Goal: Task Accomplishment & Management: Manage account settings

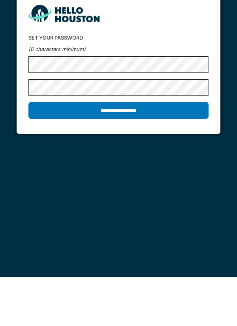
click at [166, 158] on input "**********" at bounding box center [118, 159] width 181 height 17
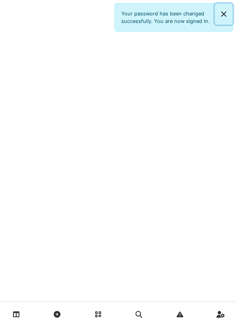
click at [224, 15] on button "Close" at bounding box center [224, 14] width 18 height 21
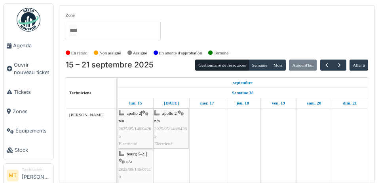
click at [24, 89] on link "Tickets" at bounding box center [29, 92] width 50 height 19
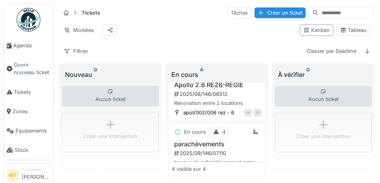
scroll to position [152, 0]
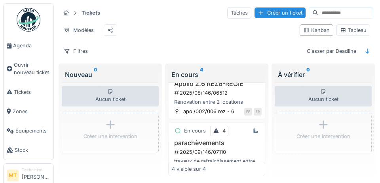
click at [207, 146] on div "parachèvements 2025/09/146/07110 travaux de rafraichissement entre deux locatio…" at bounding box center [217, 157] width 90 height 34
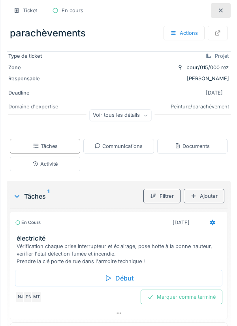
scroll to position [79, 0]
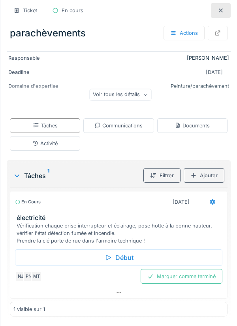
click at [196, 124] on div "Documents" at bounding box center [192, 126] width 35 height 8
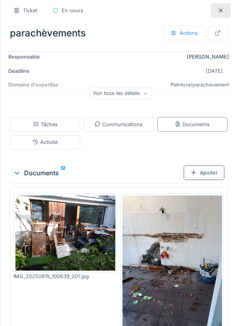
click at [113, 125] on div "Communications" at bounding box center [118, 125] width 48 height 8
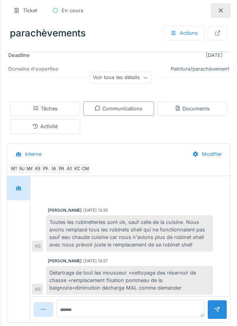
scroll to position [30, 0]
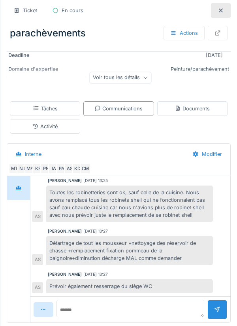
click at [47, 132] on div "Activité" at bounding box center [45, 126] width 70 height 15
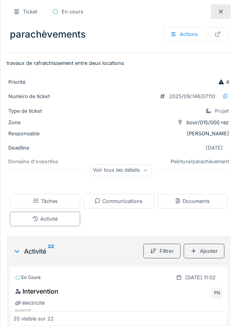
scroll to position [0, 0]
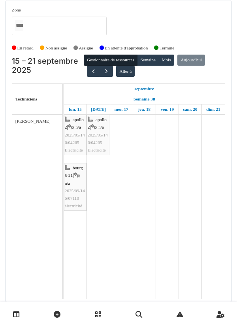
scroll to position [25, 0]
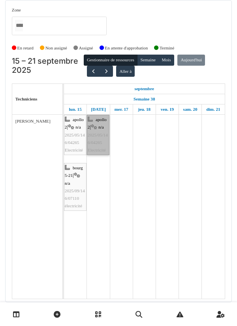
click at [97, 119] on link "apollo 2 | n/a 2025/05/146/04265 Electricité" at bounding box center [98, 135] width 23 height 40
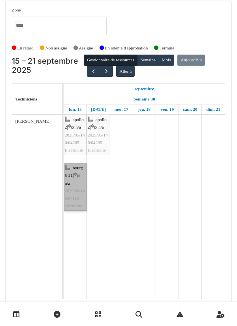
click at [76, 195] on link "[PERSON_NAME] 5-21 | n/a 2025/09/146/07110 électricité" at bounding box center [75, 187] width 23 height 48
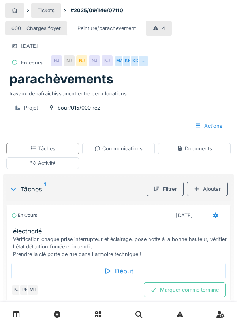
click at [24, 215] on div "En cours" at bounding box center [24, 215] width 26 height 7
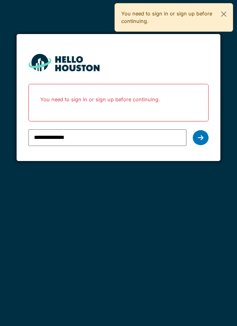
type input "**********"
click at [198, 136] on div at bounding box center [201, 137] width 16 height 15
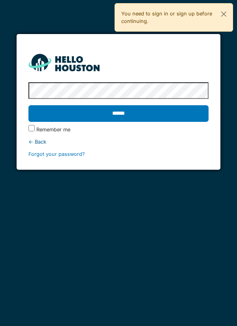
click at [143, 115] on input "******" at bounding box center [118, 113] width 181 height 17
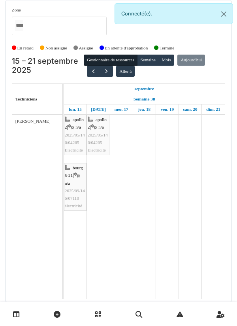
scroll to position [25, 0]
click at [201, 134] on td at bounding box center [190, 207] width 23 height 184
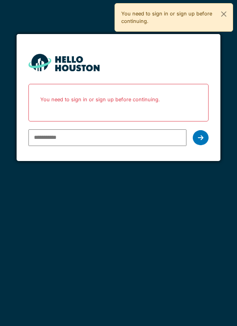
click at [49, 139] on input "email" at bounding box center [107, 137] width 159 height 17
click at [60, 145] on input "email" at bounding box center [107, 137] width 159 height 17
type input "**********"
click at [200, 138] on icon at bounding box center [201, 137] width 6 height 6
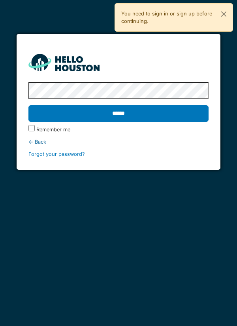
click at [134, 111] on input "******" at bounding box center [118, 113] width 181 height 17
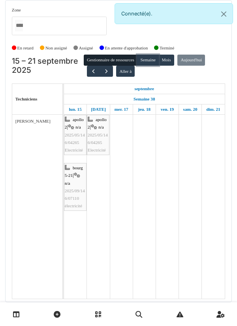
click at [159, 57] on button "Semaine" at bounding box center [148, 60] width 22 height 11
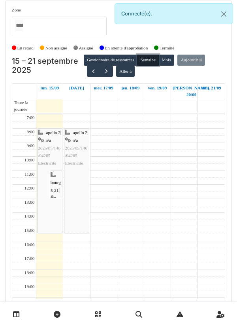
click at [159, 64] on button "Semaine" at bounding box center [148, 60] width 22 height 11
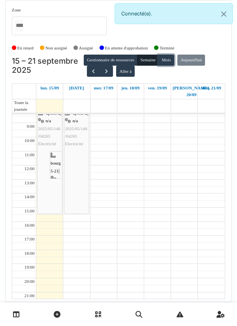
click at [174, 60] on button "Mois" at bounding box center [167, 60] width 16 height 11
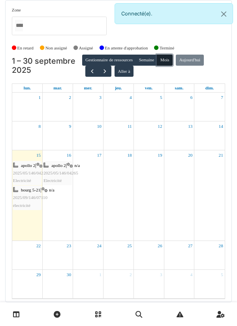
scroll to position [0, 0]
click at [105, 58] on button "Gestionnaire de ressources" at bounding box center [109, 60] width 54 height 11
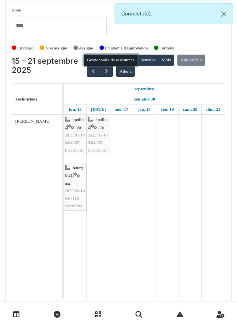
click at [92, 29] on div at bounding box center [59, 26] width 95 height 19
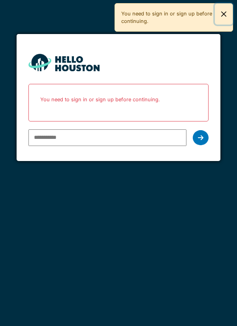
click at [220, 18] on button "Close" at bounding box center [224, 14] width 18 height 21
click at [222, 18] on div "You don't seem to have an account yet. Please follow the link given by your com…" at bounding box center [118, 163] width 237 height 326
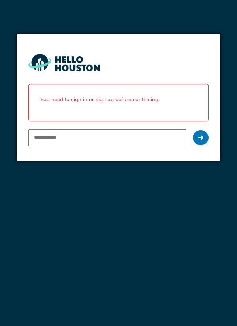
click at [91, 139] on input "email" at bounding box center [107, 137] width 159 height 17
click at [83, 138] on input "email" at bounding box center [107, 137] width 159 height 17
type input "**********"
click at [197, 138] on div at bounding box center [201, 137] width 16 height 15
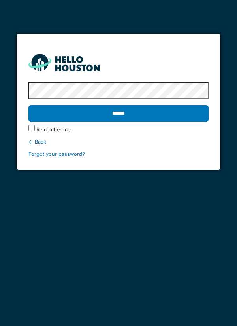
click at [100, 110] on input "******" at bounding box center [118, 113] width 181 height 17
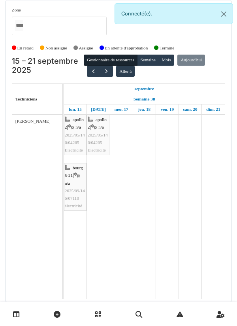
scroll to position [25, 0]
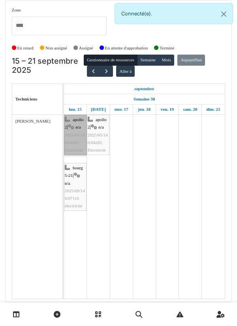
click at [72, 115] on link "apollo 2 | n/a 2025/05/146/04265 Electricité" at bounding box center [75, 135] width 23 height 40
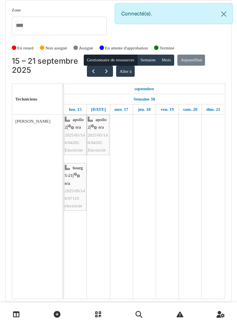
scroll to position [0, 0]
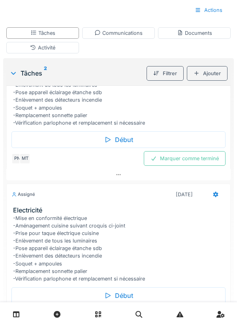
scroll to position [134, 0]
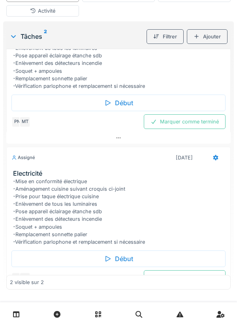
click at [47, 290] on div "2 visible sur 2" at bounding box center [118, 282] width 225 height 15
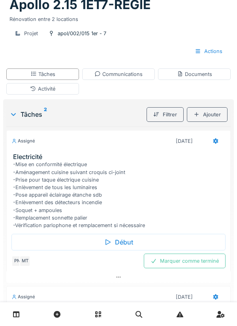
scroll to position [0, 0]
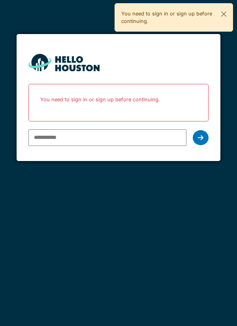
type input "**********"
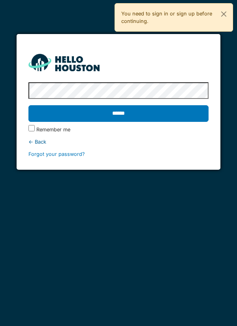
click at [72, 119] on input "******" at bounding box center [118, 113] width 181 height 17
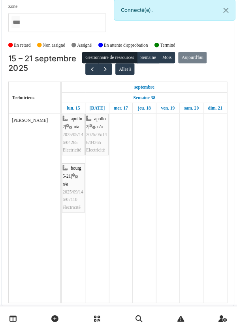
scroll to position [2, 0]
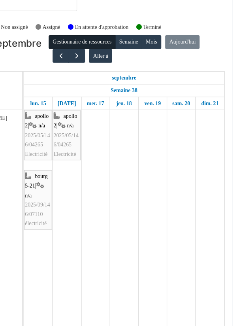
click at [165, 97] on div "Semaine 38" at bounding box center [144, 99] width 161 height 10
click at [171, 89] on div "septembre" at bounding box center [144, 89] width 161 height 10
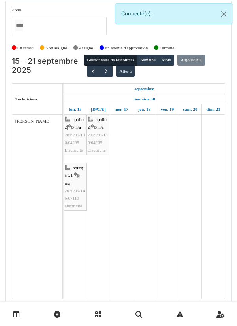
scroll to position [25, 0]
click at [89, 321] on link at bounding box center [98, 314] width 20 height 19
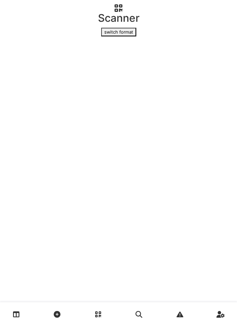
click at [132, 322] on link at bounding box center [139, 314] width 20 height 19
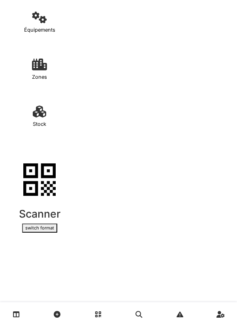
click at [40, 75] on p "Zones" at bounding box center [39, 77] width 15 height 8
click at [36, 23] on h4 "Équipements" at bounding box center [40, 32] width 42 height 19
click at [31, 111] on link "Stock" at bounding box center [39, 122] width 71 height 47
click at [91, 321] on link at bounding box center [98, 314] width 20 height 19
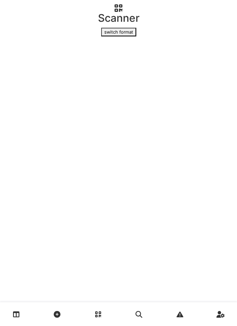
click at [105, 310] on link at bounding box center [98, 314] width 20 height 19
click at [138, 306] on link at bounding box center [139, 314] width 20 height 19
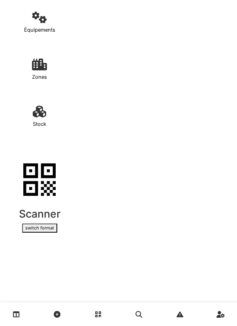
click at [175, 306] on link at bounding box center [180, 314] width 20 height 19
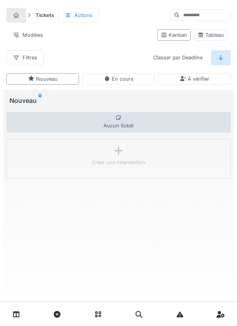
click at [0, 300] on div "Tickets Actions Modèles Kanban Tableau Filtres Classer par Deadline Nouveau En …" at bounding box center [118, 161] width 237 height 323
click at [22, 311] on link at bounding box center [16, 314] width 20 height 19
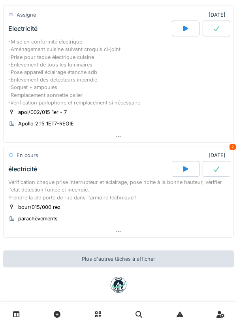
scroll to position [63, 0]
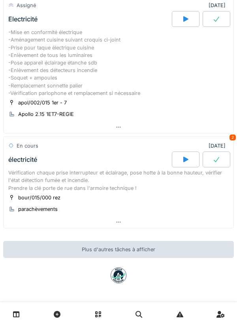
click at [108, 223] on div at bounding box center [119, 221] width 230 height 11
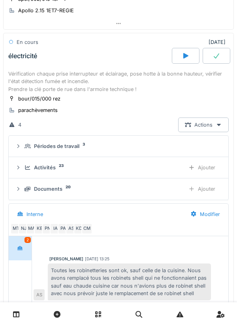
scroll to position [168, 0]
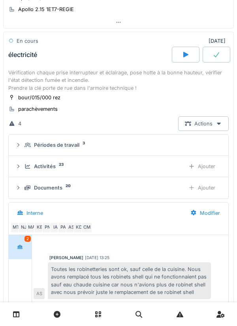
click at [27, 189] on icon at bounding box center [28, 187] width 6 height 5
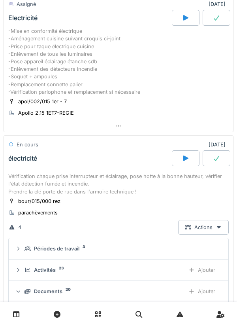
scroll to position [0, 0]
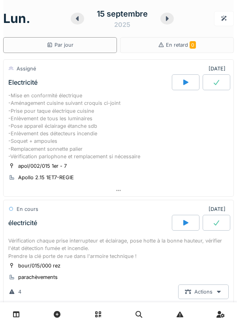
click at [136, 51] on div "En retard 0" at bounding box center [177, 45] width 114 height 16
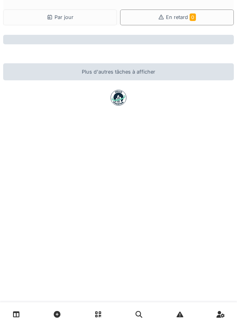
click at [59, 23] on div "Par jour" at bounding box center [60, 17] width 114 height 16
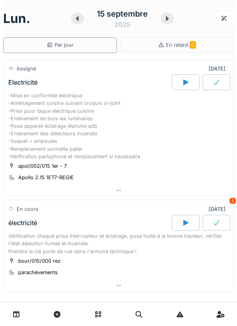
scroll to position [63, 0]
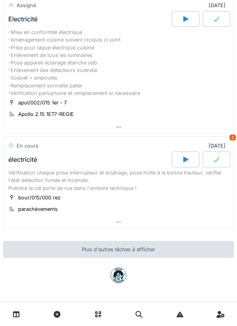
click at [39, 183] on div "Vérification chaque prise interrupteur et éclairage, pose hotte à la bonne haut…" at bounding box center [118, 180] width 221 height 23
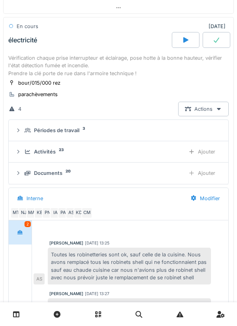
scroll to position [185, 0]
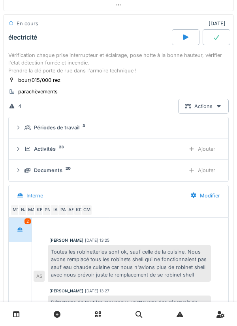
click at [196, 101] on div "Actions" at bounding box center [203, 106] width 51 height 15
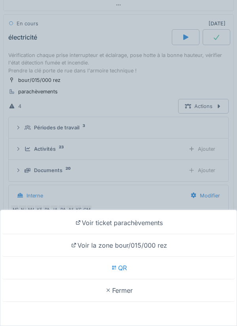
click at [76, 140] on div "Voir ticket parachèvements Voir la zone bour/015/000 rez QR Fermer" at bounding box center [118, 163] width 237 height 326
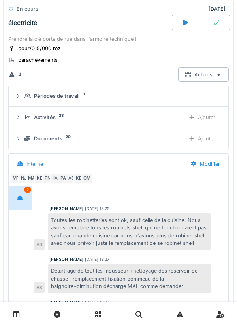
scroll to position [218, 0]
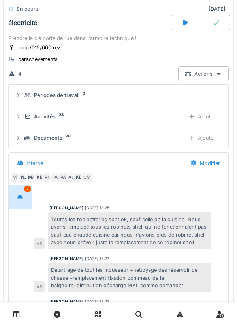
click at [25, 121] on div "Activités 23 Ajouter" at bounding box center [118, 116] width 207 height 15
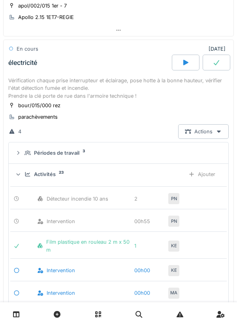
scroll to position [158, 0]
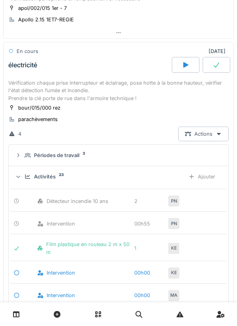
click at [25, 157] on icon at bounding box center [28, 155] width 6 height 5
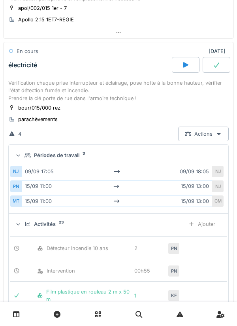
click at [112, 194] on div "MT 15/09 11:00 15/09 13:00 CM" at bounding box center [118, 201] width 217 height 15
click at [28, 190] on div "15/09 11:00 15/09 13:00" at bounding box center [116, 185] width 191 height 11
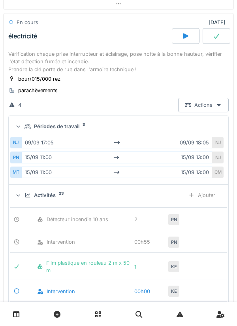
scroll to position [190, 0]
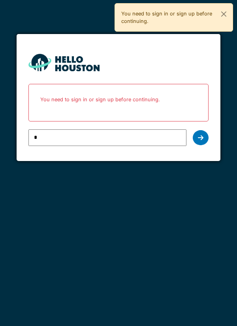
type input "**********"
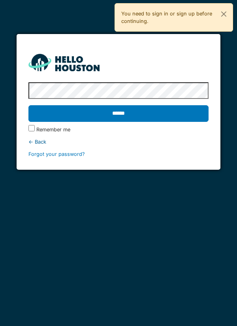
click at [104, 115] on input "******" at bounding box center [118, 113] width 181 height 17
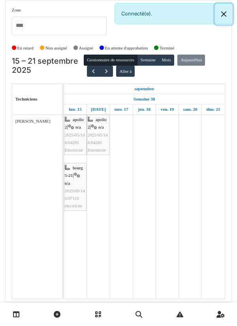
click at [219, 20] on button "Close" at bounding box center [224, 14] width 18 height 21
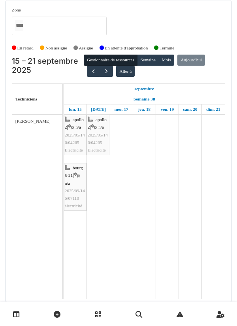
click at [144, 108] on link "jeu. 18" at bounding box center [144, 109] width 17 height 10
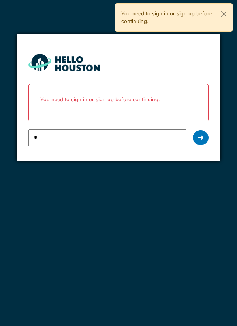
type input "**********"
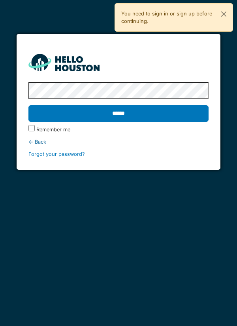
click at [121, 120] on input "******" at bounding box center [118, 113] width 181 height 17
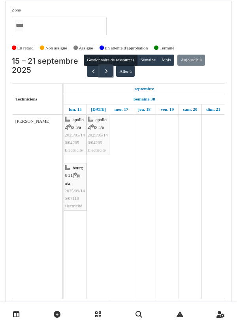
click at [108, 76] on button "button" at bounding box center [106, 71] width 13 height 11
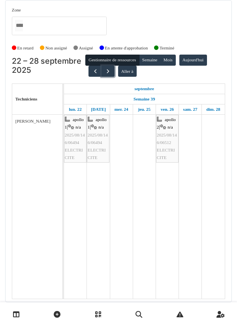
scroll to position [25, 0]
click at [123, 66] on button "Aller à" at bounding box center [127, 71] width 19 height 11
click at [132, 66] on button "Aller à" at bounding box center [127, 71] width 19 height 11
click at [128, 68] on button "Aller à" at bounding box center [127, 71] width 19 height 11
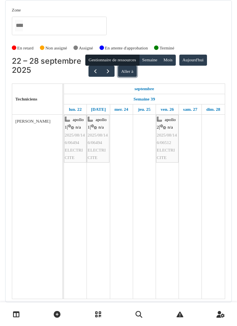
scroll to position [25, 0]
click at [126, 66] on button "Aller à" at bounding box center [127, 71] width 19 height 11
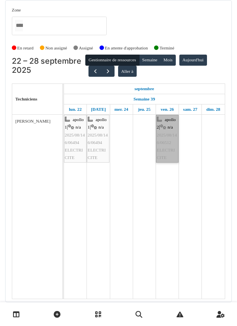
click at [168, 127] on link "apollo 2 | n/a 2025/08/146/06512 ELECTRICITE" at bounding box center [167, 139] width 23 height 48
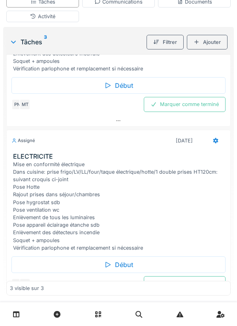
scroll to position [134, 0]
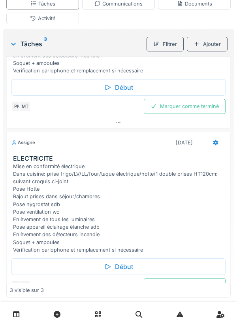
click at [115, 303] on div at bounding box center [119, 301] width 224 height 11
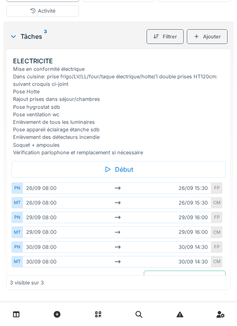
scroll to position [297, 0]
